Goal: Task Accomplishment & Management: Use online tool/utility

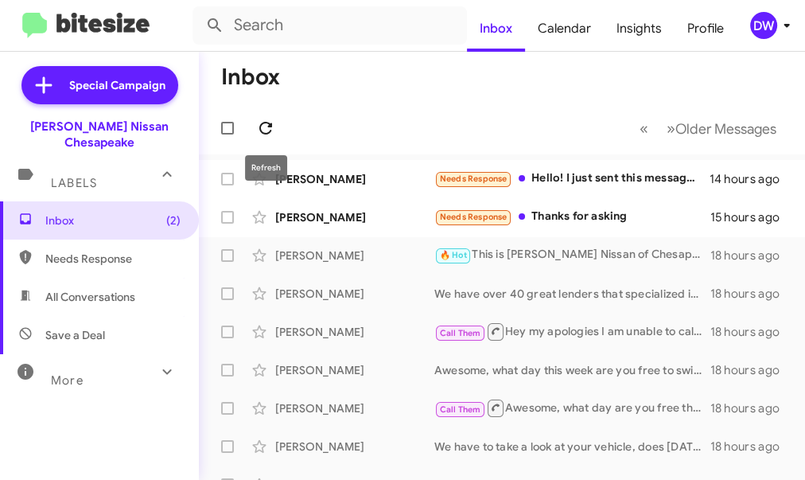
click at [267, 128] on icon at bounding box center [265, 128] width 19 height 19
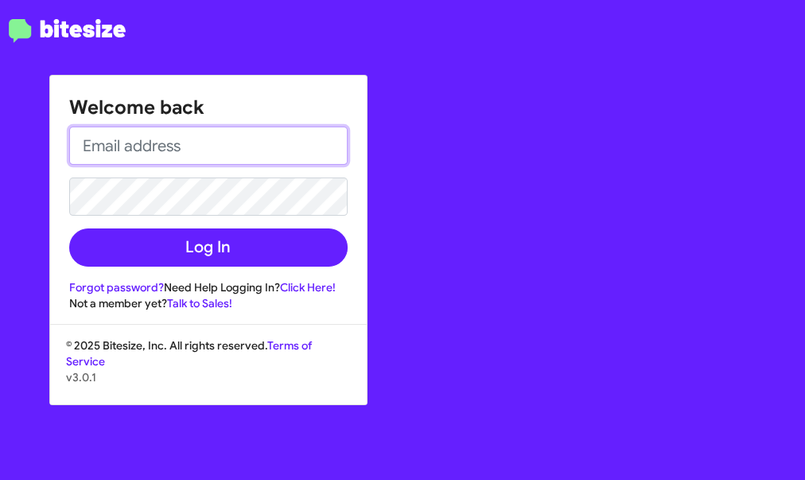
click at [185, 136] on input "email" at bounding box center [208, 146] width 279 height 38
type input "[EMAIL_ADDRESS][PERSON_NAME][DOMAIN_NAME]"
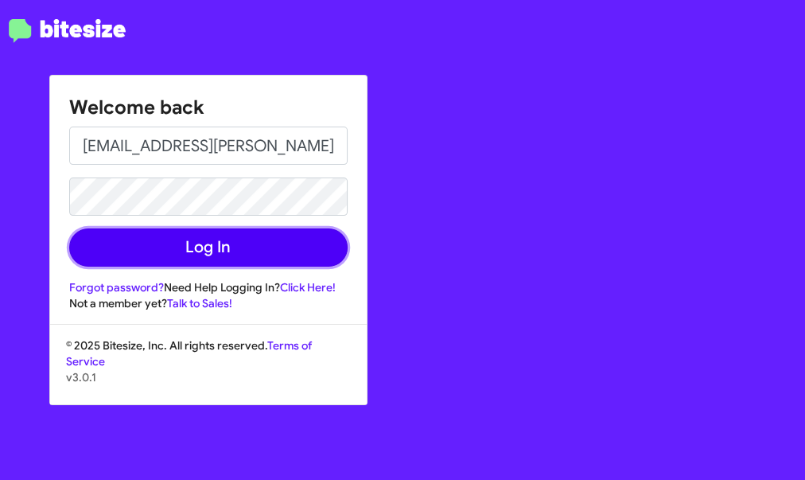
click at [224, 255] on button "Log In" at bounding box center [208, 247] width 279 height 38
